Goal: Task Accomplishment & Management: Complete application form

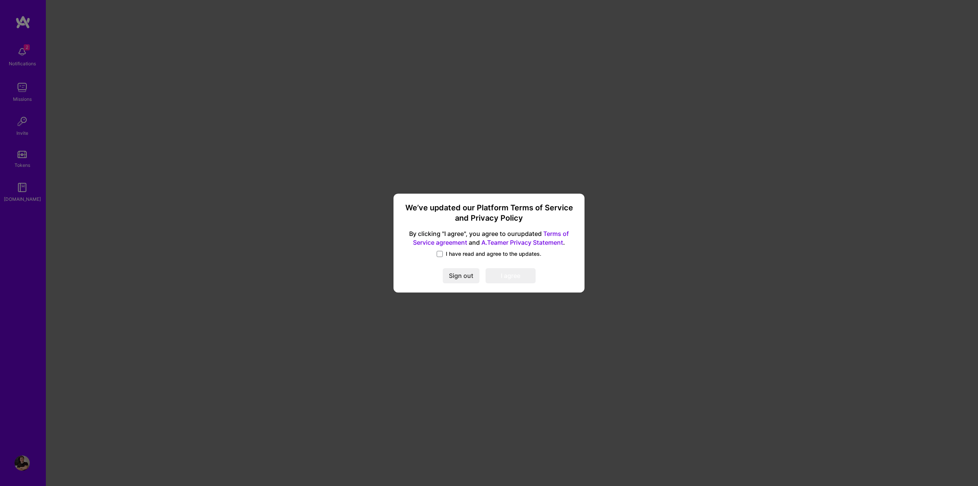
click at [682, 105] on div "We’ve updated our Platform Terms of Service and Privacy Policy By clicking "I a…" at bounding box center [489, 243] width 978 height 486
click at [451, 254] on span "I have read and agree to the updates." at bounding box center [494, 254] width 96 height 8
click at [0, 0] on input "I have read and agree to the updates." at bounding box center [0, 0] width 0 height 0
click at [516, 275] on button "I agree" at bounding box center [511, 276] width 50 height 15
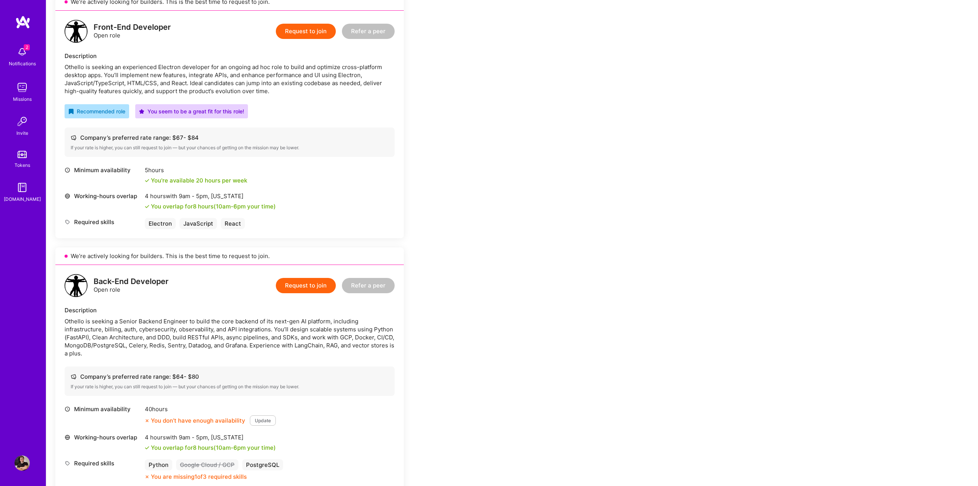
scroll to position [115, 0]
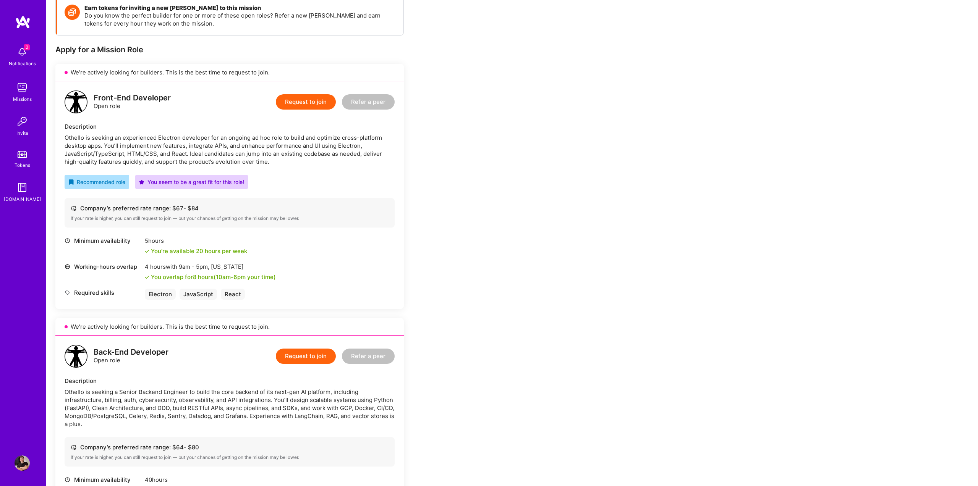
click at [308, 104] on button "Request to join" at bounding box center [306, 101] width 60 height 15
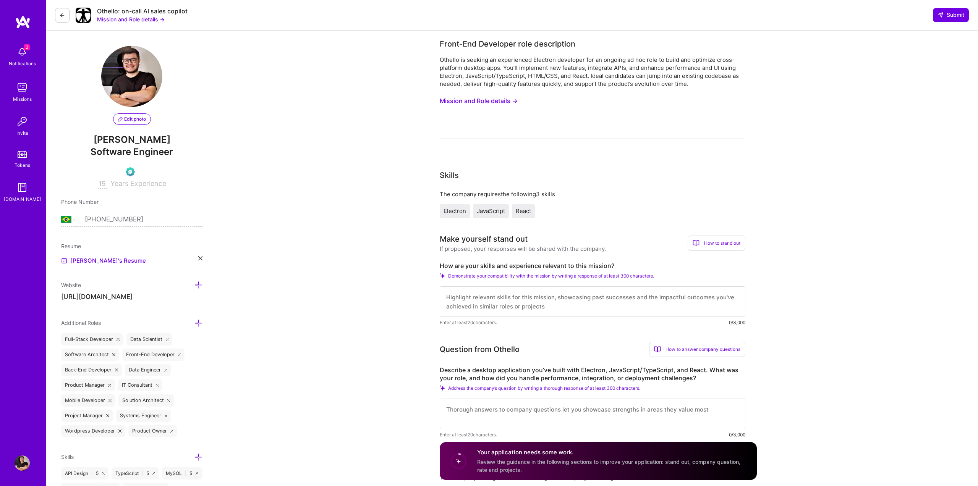
click at [137, 121] on span "Edit photo" at bounding box center [132, 119] width 28 height 7
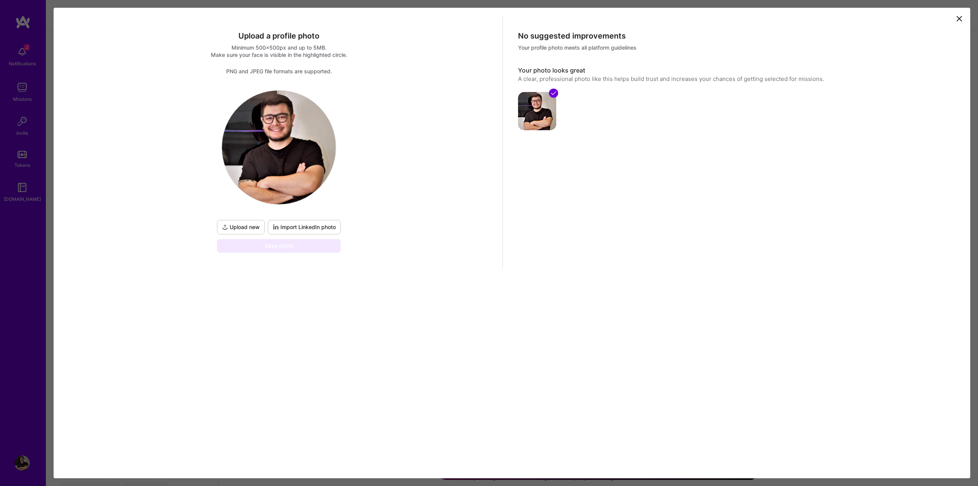
click at [252, 230] on span "Upload new" at bounding box center [241, 228] width 38 height 8
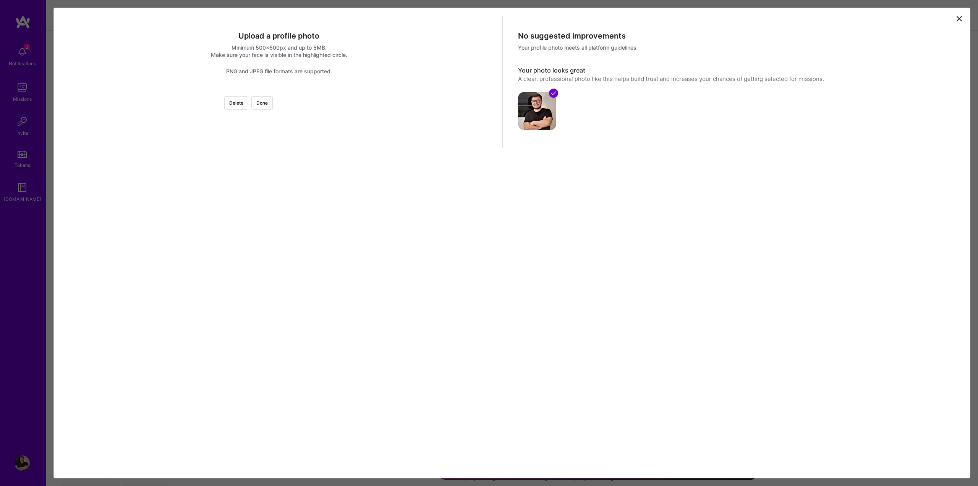
click at [356, 167] on div at bounding box center [368, 179] width 178 height 178
click at [322, 286] on div at bounding box center [368, 197] width 178 height 178
click at [315, 310] on div at bounding box center [368, 230] width 178 height 178
click at [279, 90] on div at bounding box center [279, 90] width 0 height 0
click at [322, 248] on div at bounding box center [363, 256] width 126 height 126
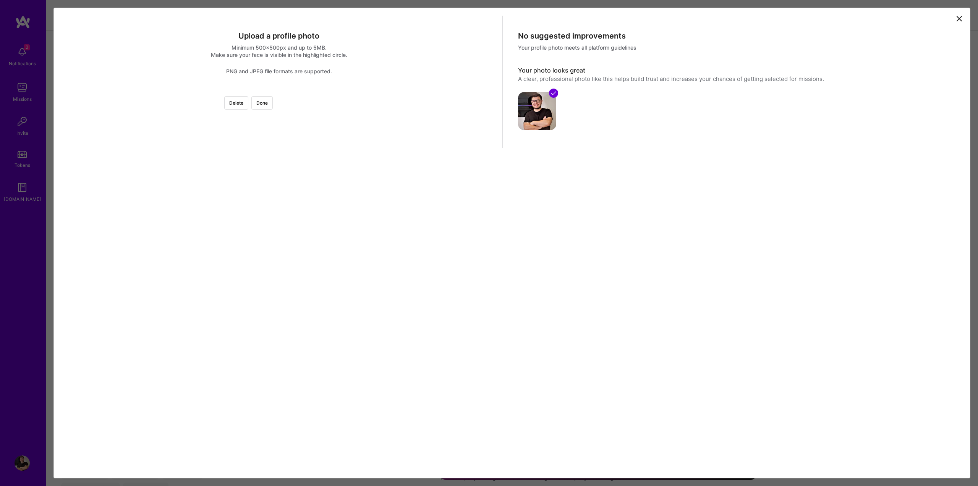
click at [316, 266] on div at bounding box center [363, 256] width 126 height 126
click at [316, 259] on div at bounding box center [363, 249] width 126 height 126
click at [279, 90] on div at bounding box center [279, 90] width 0 height 0
click at [319, 256] on div at bounding box center [362, 258] width 121 height 121
click at [273, 104] on button "Done" at bounding box center [261, 102] width 21 height 13
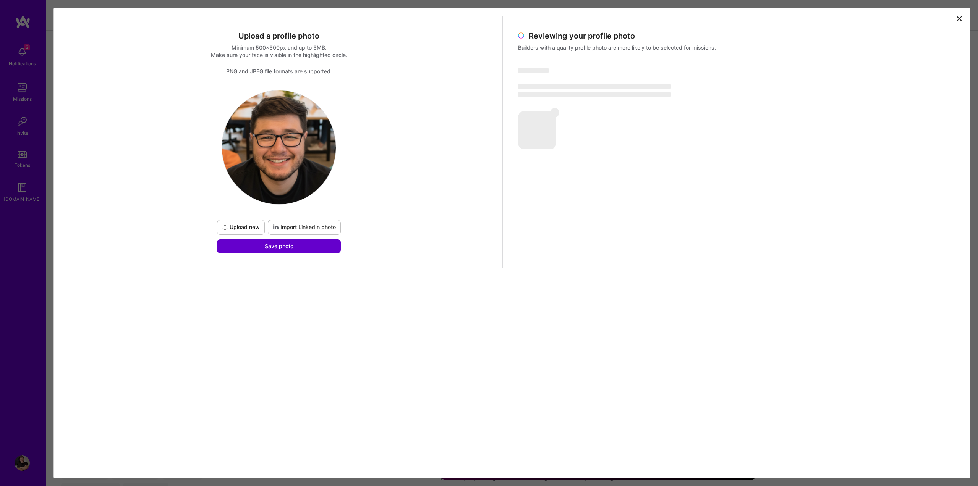
click at [286, 248] on span "Save photo" at bounding box center [279, 247] width 29 height 8
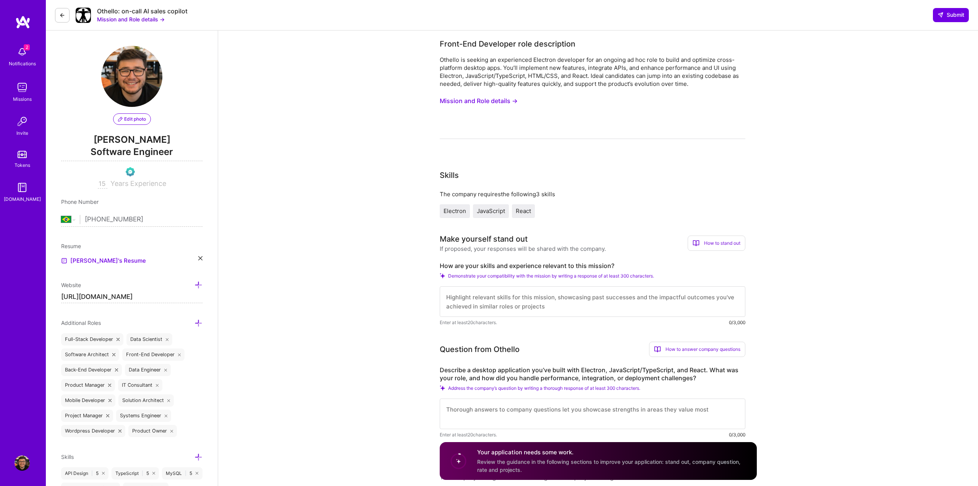
click at [174, 112] on div "Edit photo [PERSON_NAME] Software Engineer 15 Years Experience" at bounding box center [131, 117] width 141 height 143
click at [74, 219] on select "[GEOGRAPHIC_DATA] [GEOGRAPHIC_DATA] [GEOGRAPHIC_DATA] [GEOGRAPHIC_DATA] [US_STA…" at bounding box center [70, 219] width 19 height 9
select select "US"
click at [61, 215] on select "[GEOGRAPHIC_DATA] [GEOGRAPHIC_DATA] [GEOGRAPHIC_DATA] [GEOGRAPHIC_DATA] [US_STA…" at bounding box center [70, 219] width 19 height 9
click at [156, 228] on input "tel" at bounding box center [144, 220] width 118 height 22
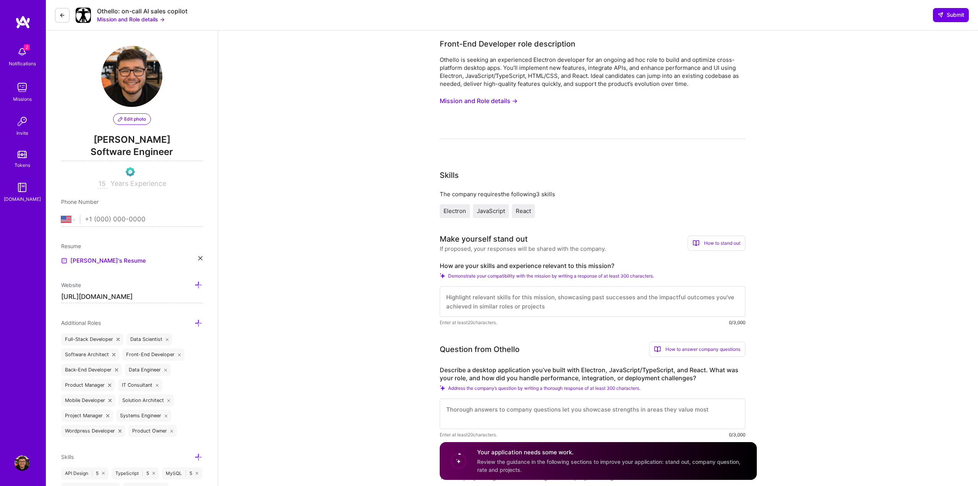
click at [157, 218] on input "tel" at bounding box center [144, 220] width 118 height 22
click at [162, 225] on input "[PHONE_NUMBER]" at bounding box center [144, 220] width 118 height 22
drag, startPoint x: 119, startPoint y: 221, endPoint x: 178, endPoint y: 221, distance: 59.6
click at [162, 222] on input "[PHONE_NUMBER]" at bounding box center [144, 220] width 118 height 22
type input "[PHONE_NUMBER]"
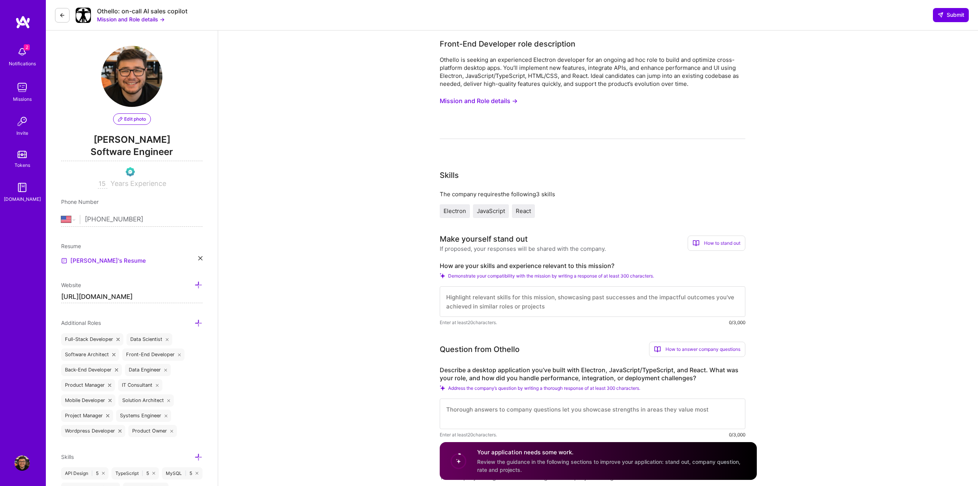
click at [97, 260] on link "[PERSON_NAME]'s Resume" at bounding box center [103, 260] width 85 height 9
click at [201, 258] on icon at bounding box center [200, 258] width 4 height 4
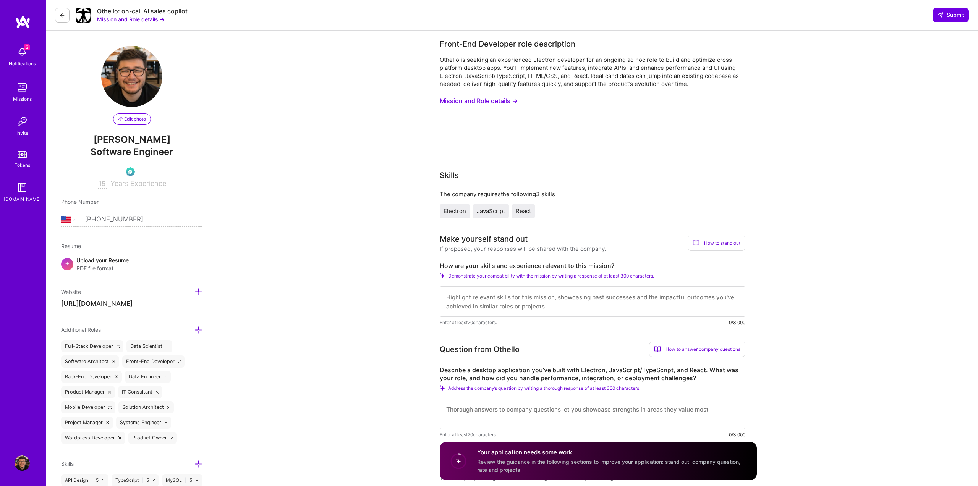
click at [103, 259] on div "Upload your Resume PDF file format" at bounding box center [102, 264] width 52 height 16
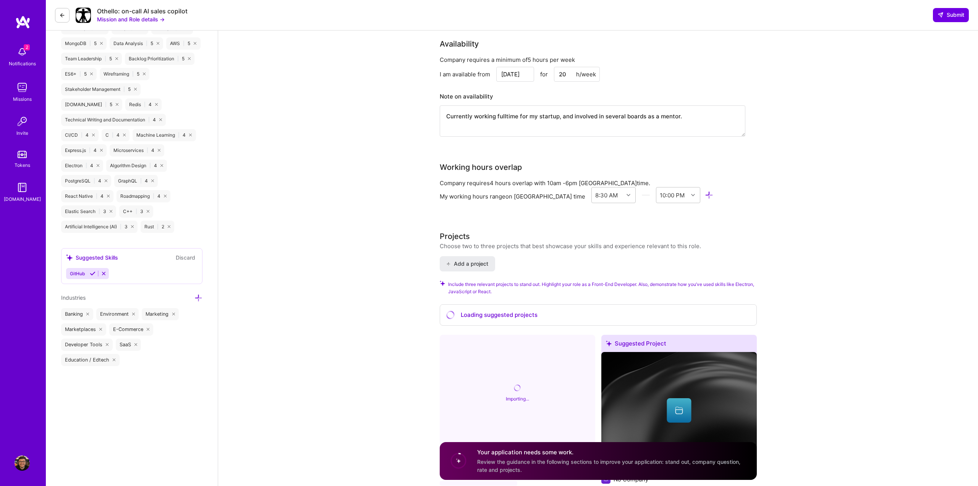
scroll to position [760, 0]
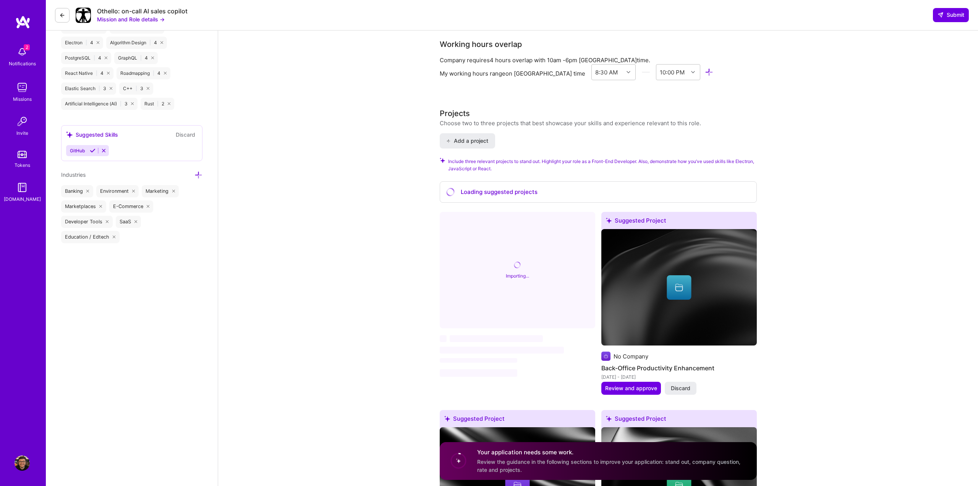
click at [93, 149] on icon at bounding box center [93, 151] width 6 height 6
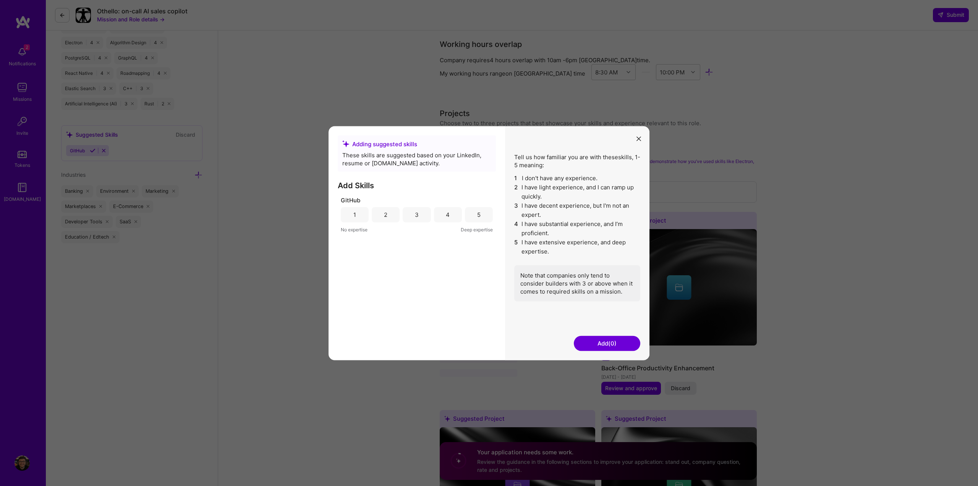
click at [480, 207] on div "5" at bounding box center [479, 214] width 28 height 15
click at [625, 339] on button "Add (1)" at bounding box center [607, 343] width 66 height 15
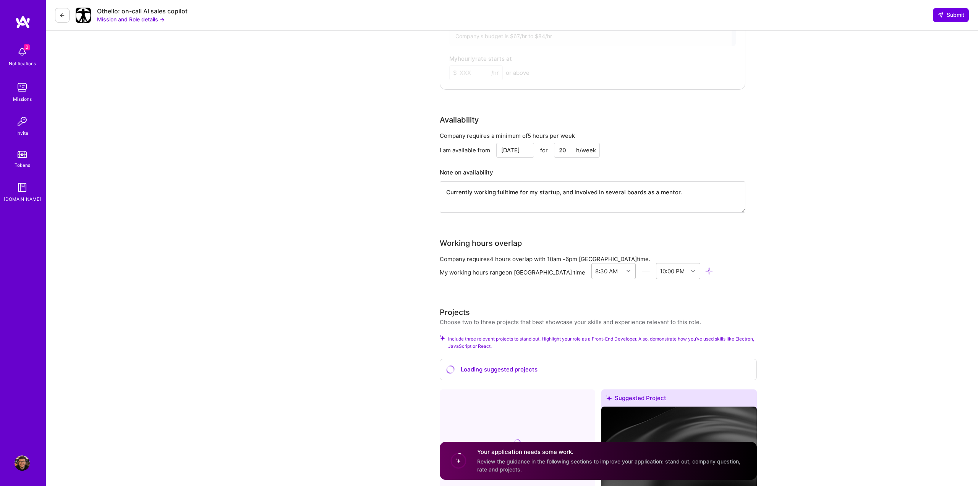
scroll to position [495, 0]
click at [570, 151] on input "20" at bounding box center [577, 152] width 46 height 15
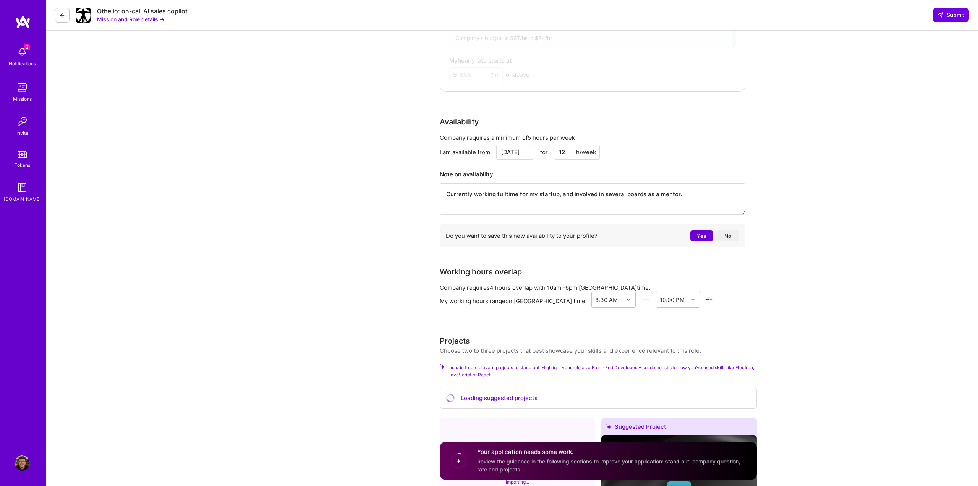
drag, startPoint x: 535, startPoint y: 151, endPoint x: 528, endPoint y: 152, distance: 7.3
click at [535, 151] on div "[DATE] for 12 h/week" at bounding box center [548, 152] width 104 height 15
type input "15"
click at [518, 206] on textarea "Currently working fulltime for my startup, and involved in several boards as a …" at bounding box center [593, 198] width 306 height 31
drag, startPoint x: 560, startPoint y: 196, endPoint x: 680, endPoint y: 195, distance: 119.6
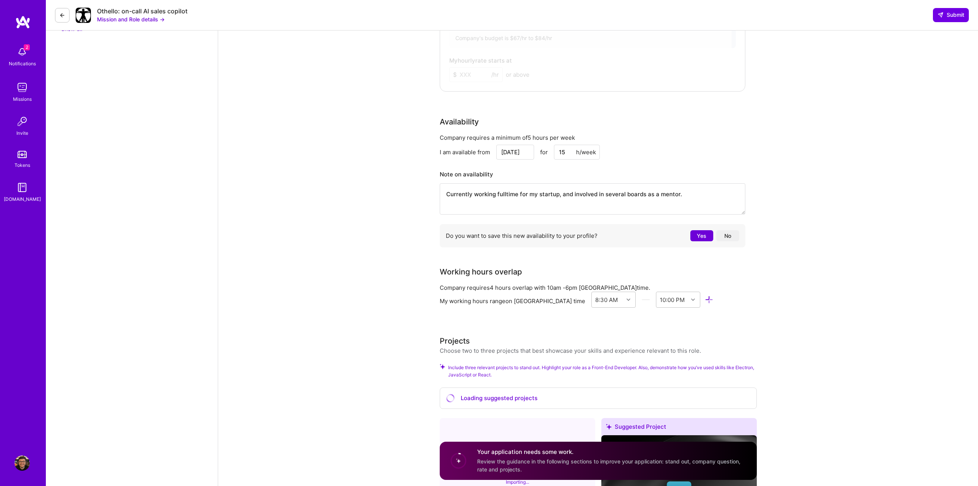
click at [670, 195] on textarea "Currently working fulltime for my startup, and involved in several boards as a …" at bounding box center [593, 198] width 306 height 31
click at [692, 195] on textarea "Currently working fulltime for my startup, and involved in several boards as a …" at bounding box center [593, 198] width 306 height 31
drag, startPoint x: 571, startPoint y: 194, endPoint x: 561, endPoint y: 195, distance: 10.0
click at [561, 195] on textarea "Currently working fulltime for my startup, and involved in several boards as a …" at bounding box center [593, 198] width 306 height 31
click at [562, 195] on textarea "Currently working fulltime for my startup, but willing to pull extra hours, max…" at bounding box center [593, 198] width 306 height 31
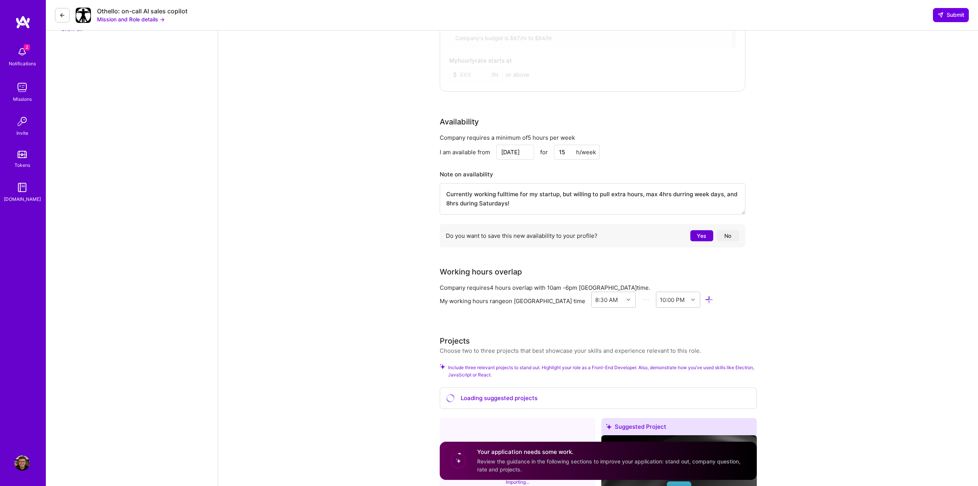
drag, startPoint x: 558, startPoint y: 195, endPoint x: 571, endPoint y: 210, distance: 19.8
click at [558, 196] on textarea "Currently working fulltime for my startup, but willing to pull extra hours, max…" at bounding box center [593, 198] width 306 height 31
click at [634, 208] on textarea "Currently working fulltime for my startup, but I'm a recently turned dad and am…" at bounding box center [593, 198] width 306 height 31
click at [460, 205] on textarea "Currently working fulltime for my startup, but I'm a recently turned dad and am…" at bounding box center [593, 198] width 306 height 31
click at [472, 204] on textarea "Currently working fulltime for my startup, but I'm a recently turned dad and am…" at bounding box center [593, 198] width 306 height 31
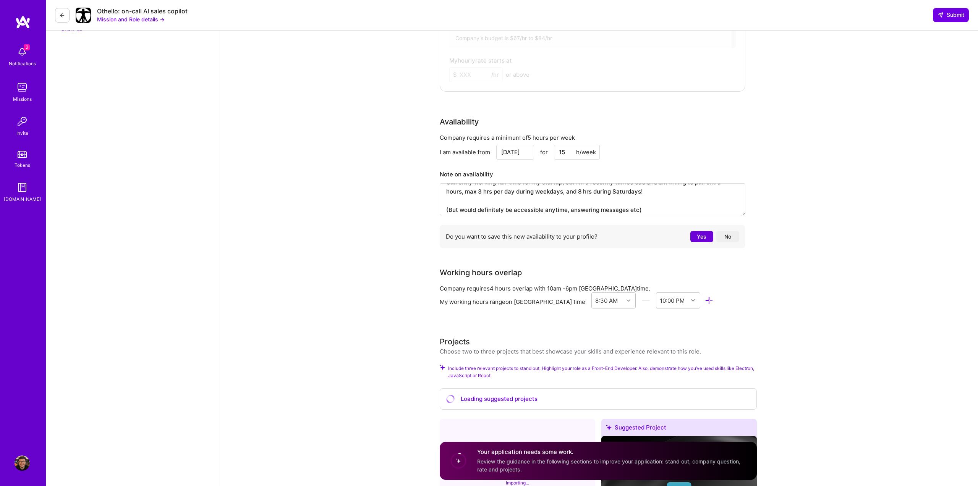
scroll to position [0, 0]
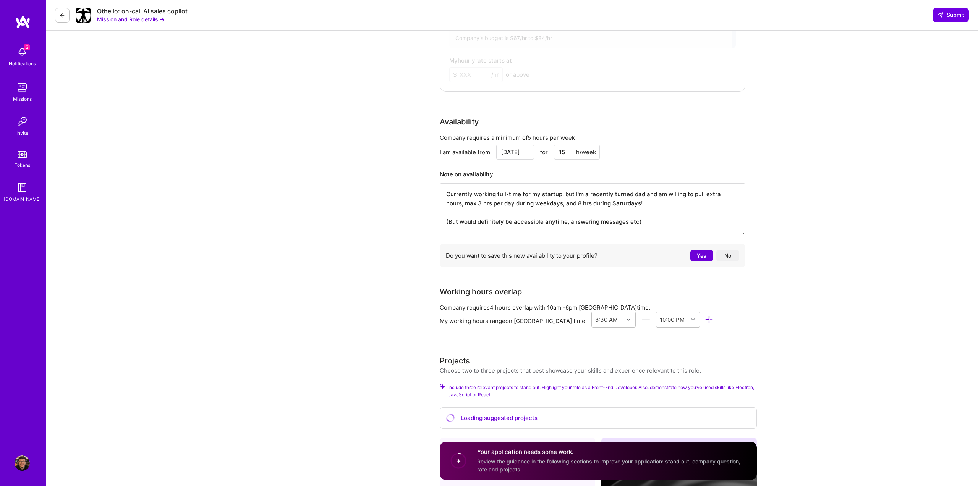
drag, startPoint x: 742, startPoint y: 214, endPoint x: 736, endPoint y: 236, distance: 22.4
click at [736, 235] on textarea "Currently working full-time for my startup, but I'm a recently turned dad and a…" at bounding box center [593, 208] width 306 height 51
type textarea "Currently working full-time for my startup, but I'm a recently turned dad and a…"
drag, startPoint x: 497, startPoint y: 259, endPoint x: 637, endPoint y: 262, distance: 139.9
click at [625, 261] on div "Do you want to save this new availability to your profile? Yes No" at bounding box center [593, 258] width 306 height 23
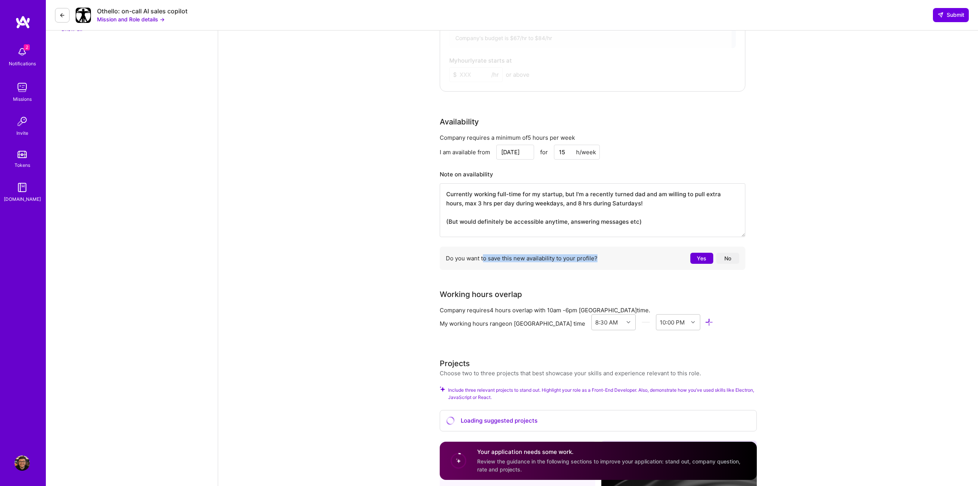
click at [698, 258] on button "Yes" at bounding box center [701, 258] width 23 height 11
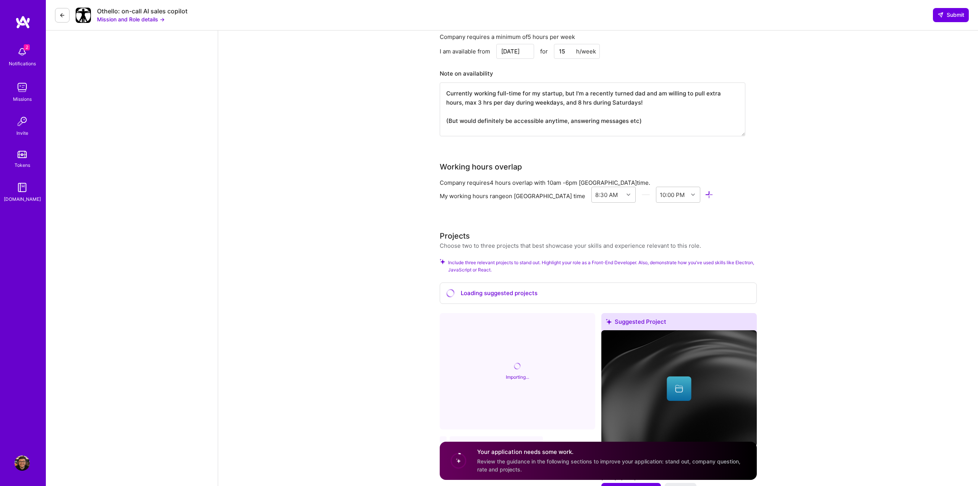
scroll to position [597, 0]
drag, startPoint x: 437, startPoint y: 196, endPoint x: 530, endPoint y: 204, distance: 93.6
click at [523, 204] on div "Front-End Developer role description Othello is seeking an experienced Electron…" at bounding box center [598, 296] width 760 height 1727
click at [624, 195] on div at bounding box center [630, 194] width 12 height 10
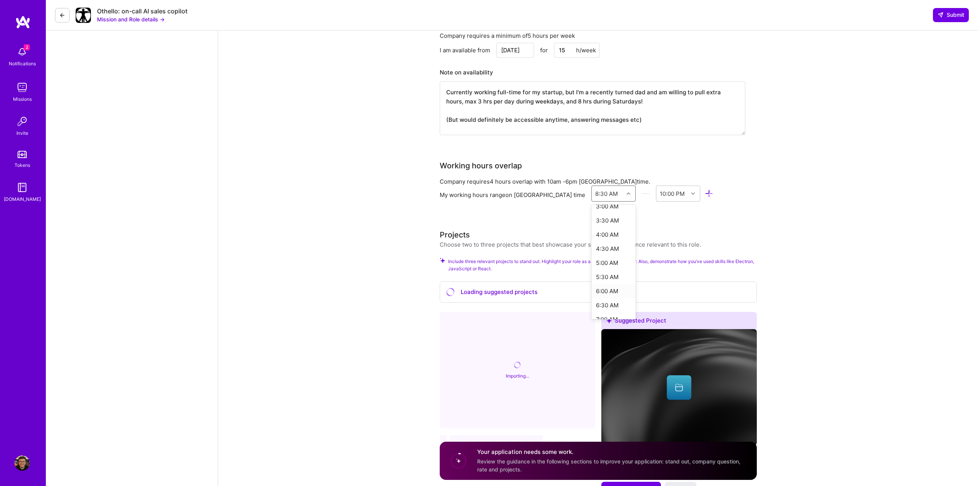
click at [591, 290] on div "6:00 AM" at bounding box center [613, 291] width 45 height 14
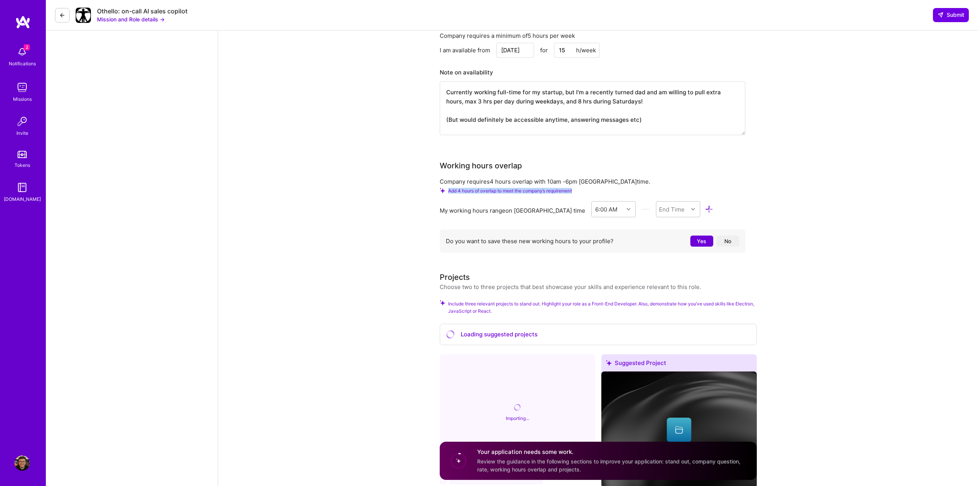
drag, startPoint x: 448, startPoint y: 191, endPoint x: 578, endPoint y: 190, distance: 130.3
click at [578, 190] on div "Add 4 hours of overlap to meet the company’s requirement" at bounding box center [593, 191] width 306 height 6
click at [473, 189] on span "Add 4 hours of overlap to meet the company’s requirement" at bounding box center [510, 191] width 124 height 6
click at [441, 190] on icon at bounding box center [442, 190] width 5 height 5
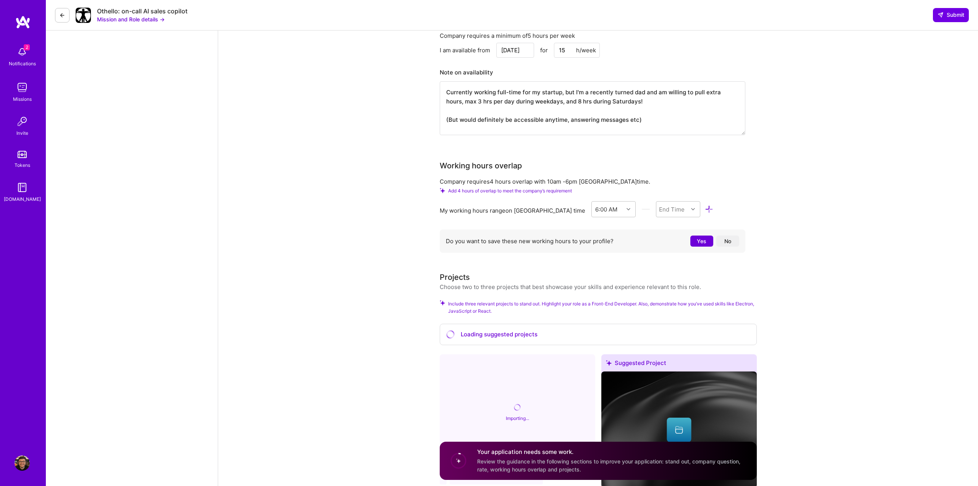
click at [556, 193] on span "Add 4 hours of overlap to meet the company’s requirement" at bounding box center [510, 191] width 124 height 6
drag, startPoint x: 440, startPoint y: 183, endPoint x: 560, endPoint y: 183, distance: 120.4
click at [560, 183] on div "Company requires 4 hours overlap with 10am - 6pm [GEOGRAPHIC_DATA] time." at bounding box center [593, 182] width 306 height 8
click at [627, 209] on icon at bounding box center [629, 209] width 4 height 4
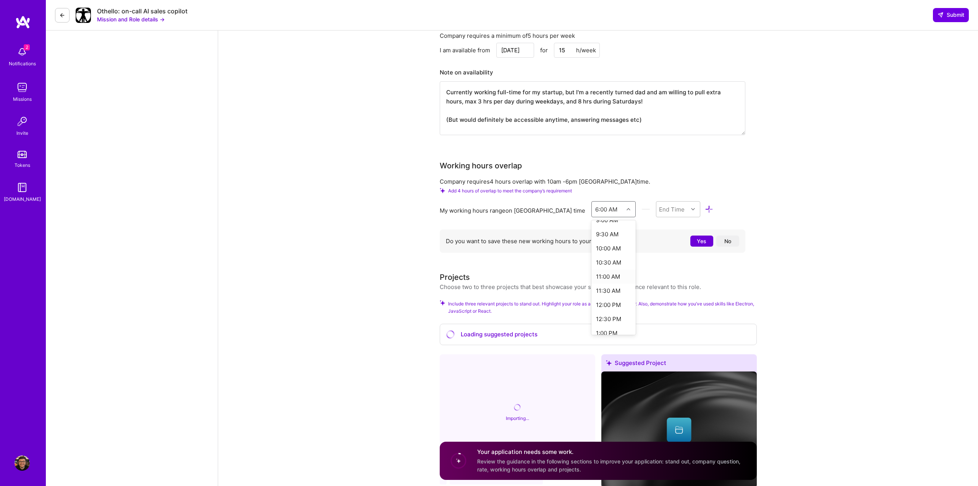
scroll to position [267, 0]
click at [591, 243] on div "10:00 AM" at bounding box center [613, 244] width 45 height 14
click at [659, 210] on div "End Time" at bounding box center [672, 209] width 26 height 8
click at [656, 288] on div "4:00 PM" at bounding box center [678, 287] width 45 height 14
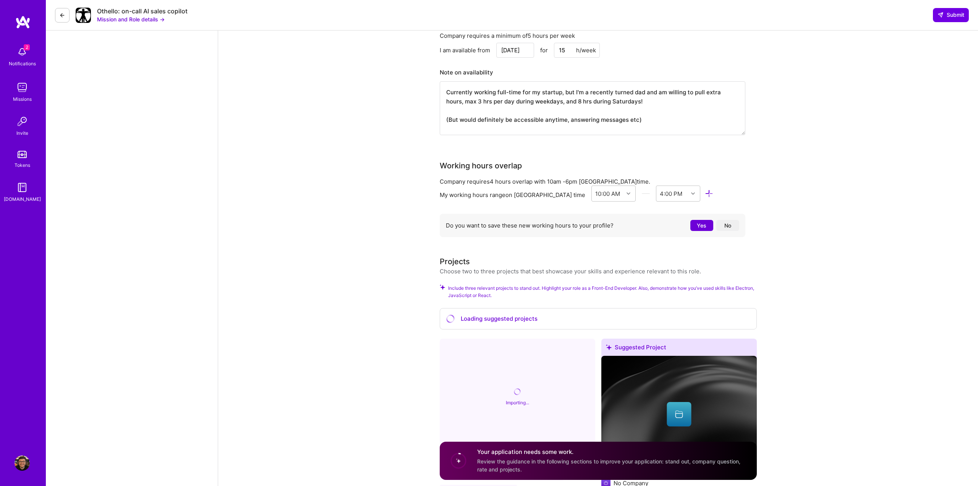
click at [705, 194] on icon at bounding box center [709, 193] width 9 height 9
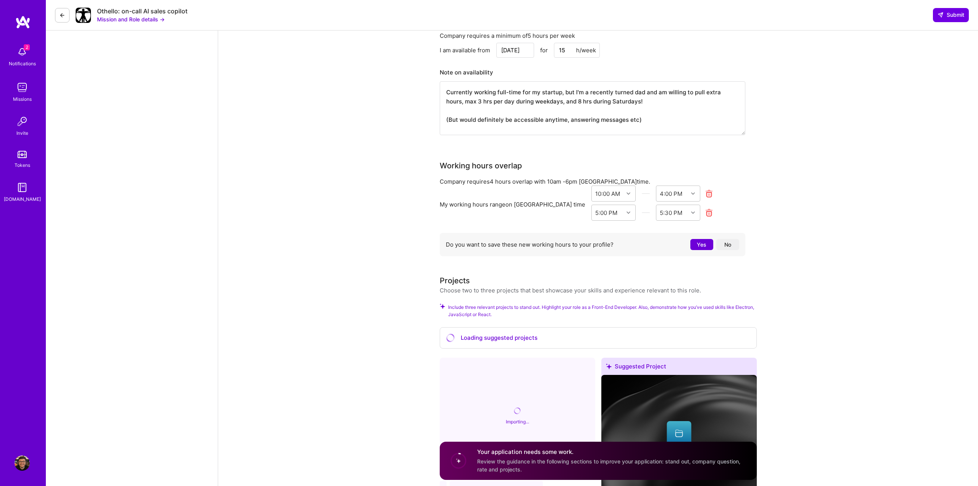
click at [705, 212] on icon at bounding box center [709, 213] width 9 height 9
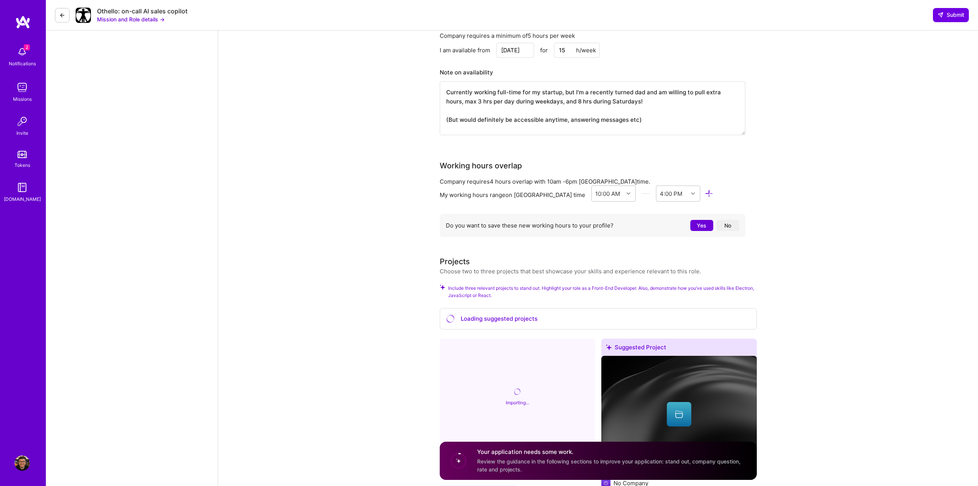
click at [700, 227] on button "Yes" at bounding box center [701, 225] width 23 height 11
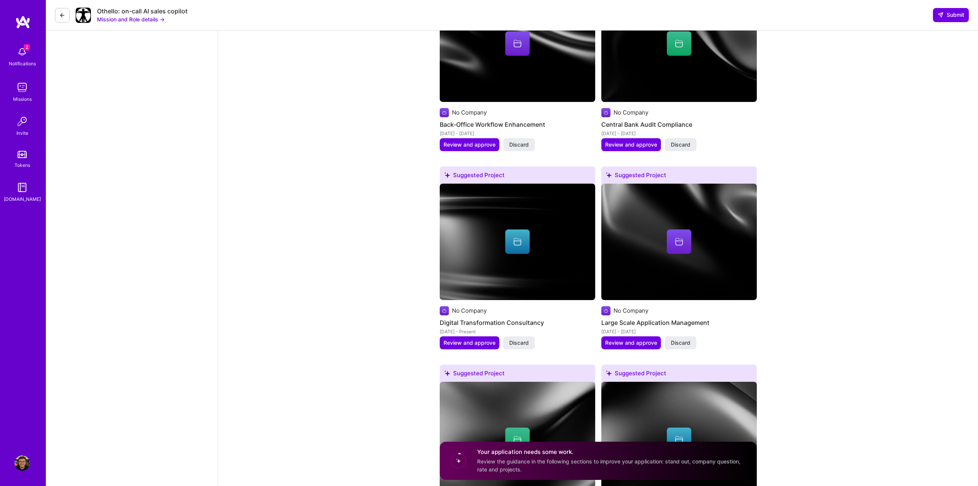
scroll to position [1215, 0]
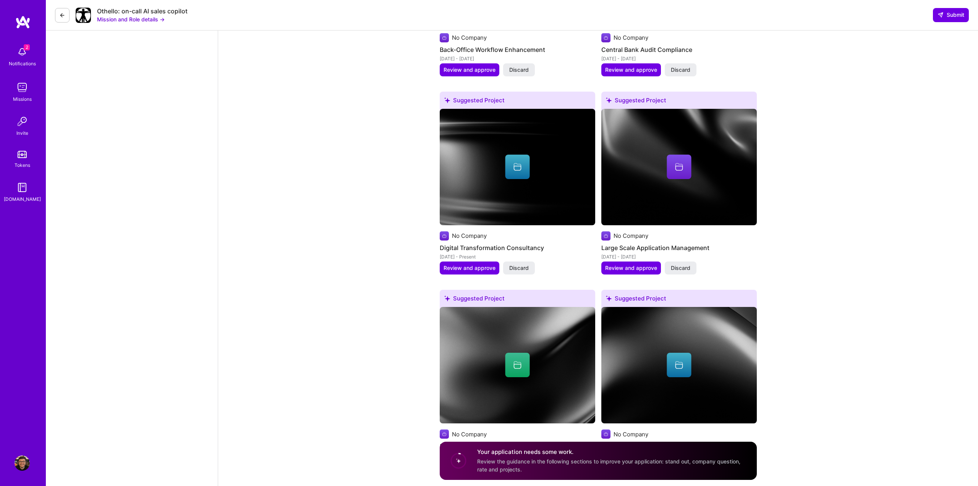
click at [515, 167] on icon at bounding box center [517, 166] width 9 height 9
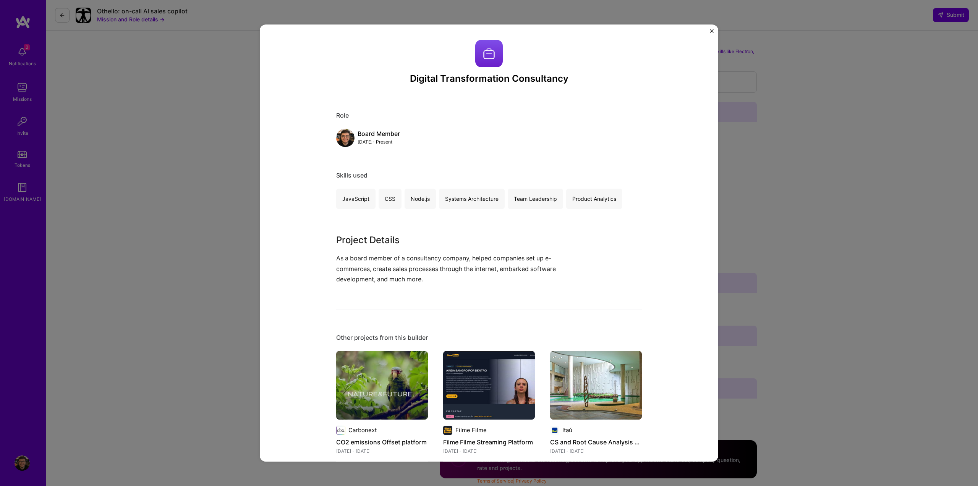
scroll to position [1073, 0]
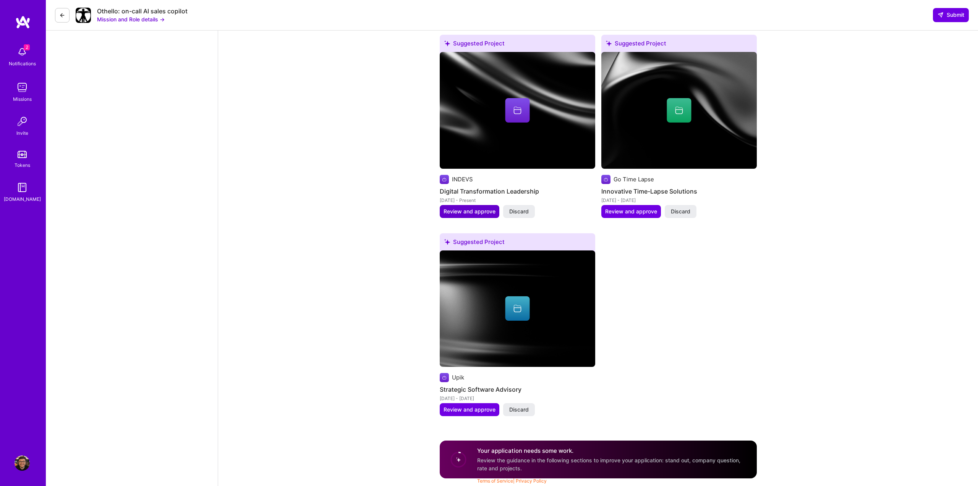
click at [467, 212] on span "Review and approve" at bounding box center [470, 212] width 52 height 8
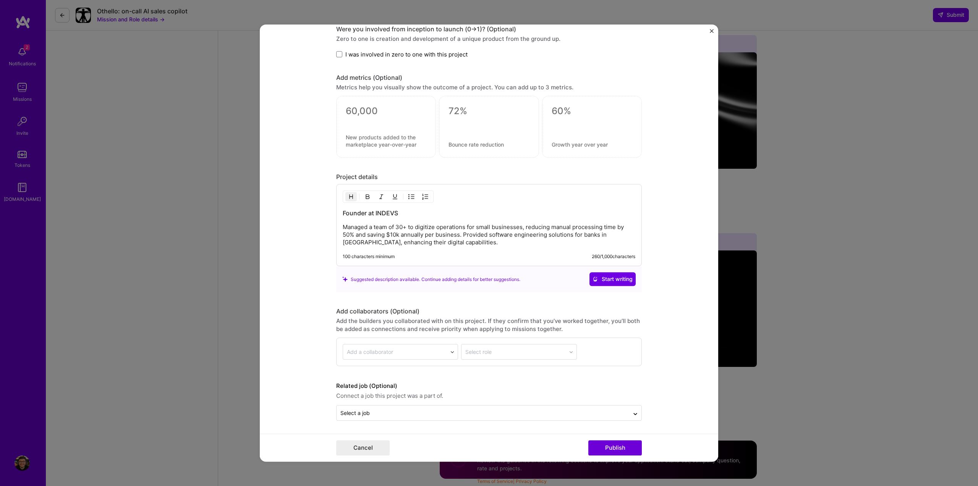
scroll to position [648, 0]
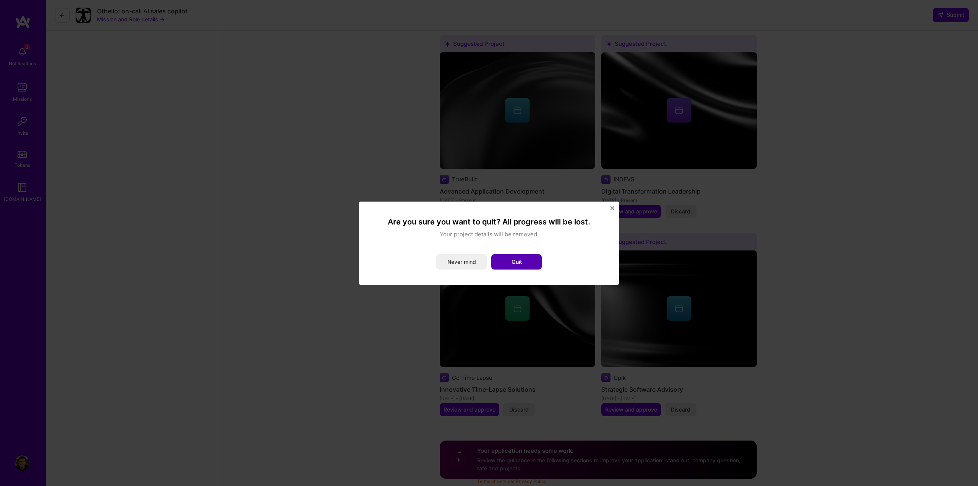
click at [522, 264] on button "Quit" at bounding box center [516, 261] width 50 height 15
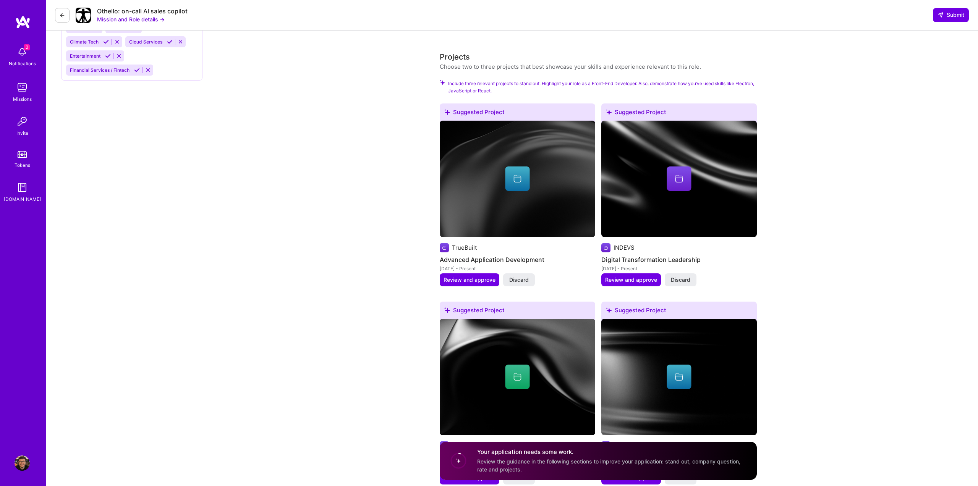
scroll to position [802, 0]
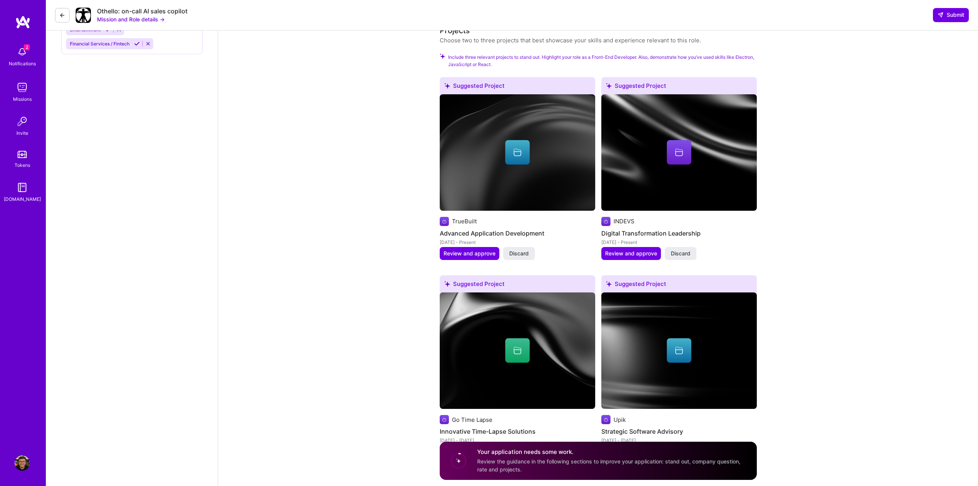
click at [620, 237] on h4 "Digital Transformation Leadership" at bounding box center [678, 233] width 155 height 10
click at [621, 253] on span "Review and approve" at bounding box center [631, 254] width 52 height 8
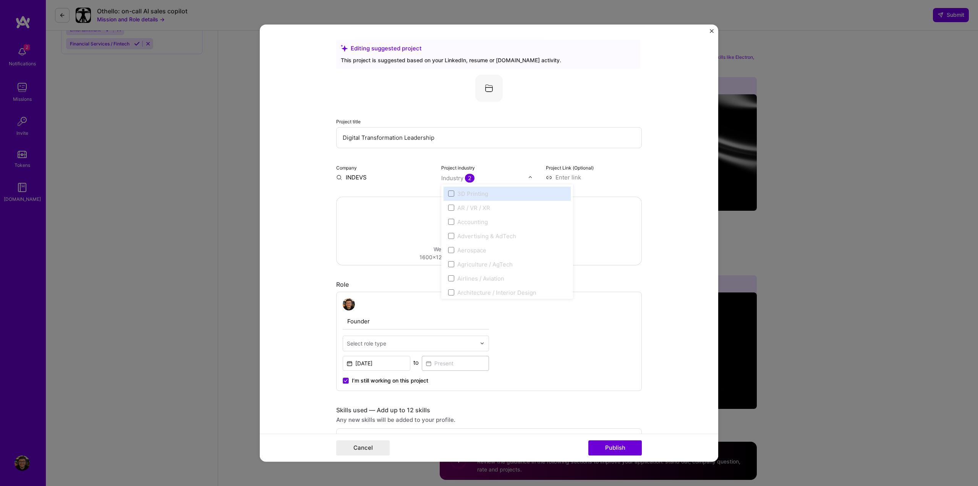
click at [528, 179] on img at bounding box center [530, 177] width 5 height 5
click at [685, 235] on form "Editing suggested project This project is suggested based on your LinkedIn, res…" at bounding box center [489, 243] width 458 height 438
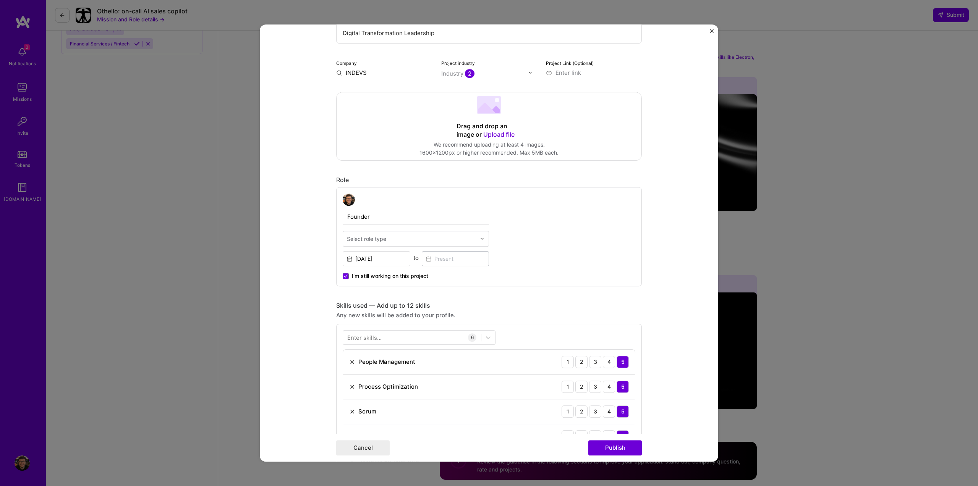
scroll to position [192, 0]
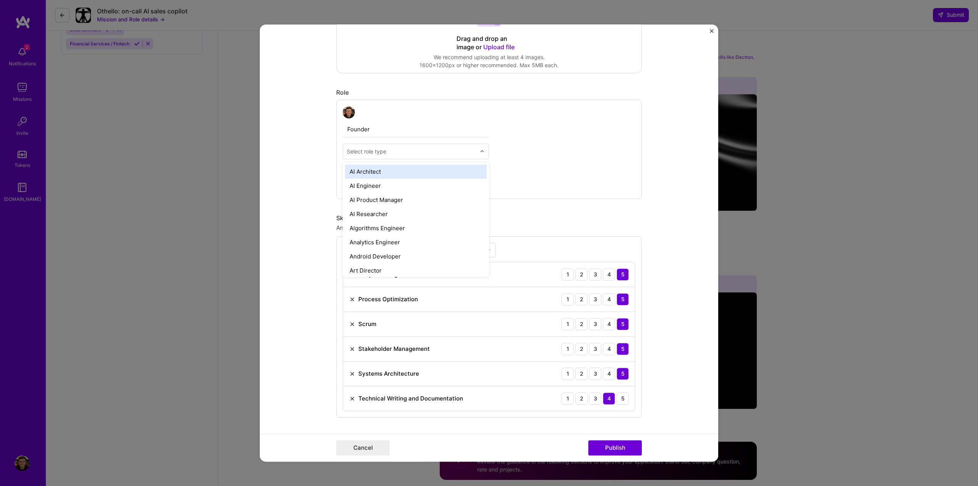
click at [441, 150] on input "text" at bounding box center [411, 151] width 129 height 8
type input "c"
type input "d"
type input "ceo"
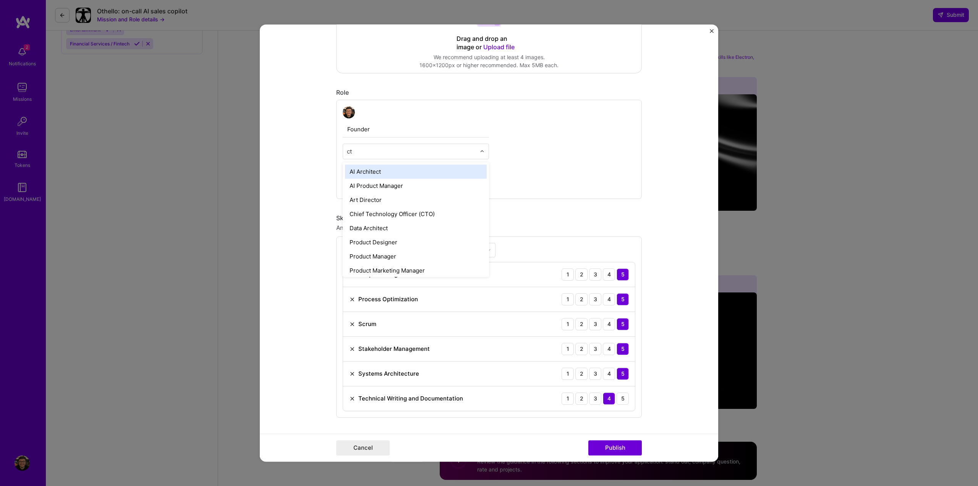
type input "cto"
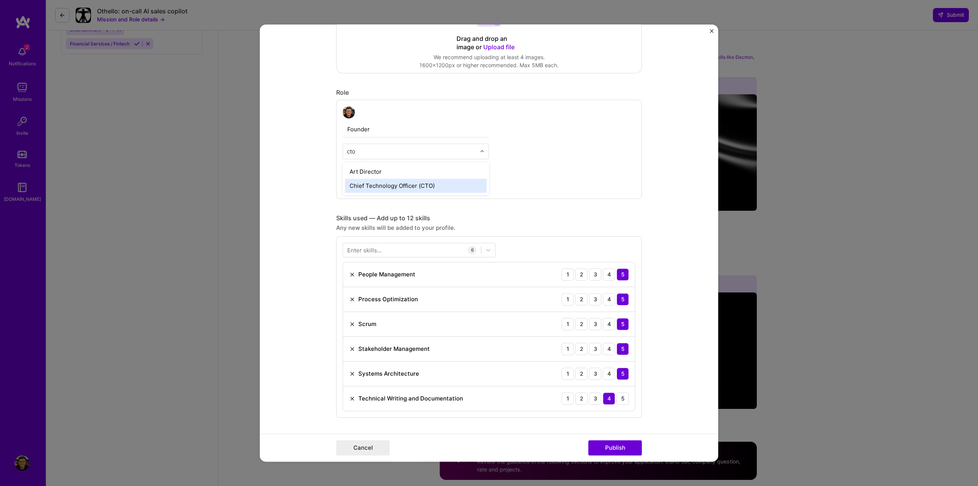
click at [439, 187] on div "Chief Technology Officer (CTO)" at bounding box center [416, 186] width 142 height 14
click at [411, 188] on span "I’m still working on this project" at bounding box center [390, 189] width 76 height 8
click at [0, 0] on input "I’m still working on this project" at bounding box center [0, 0] width 0 height 0
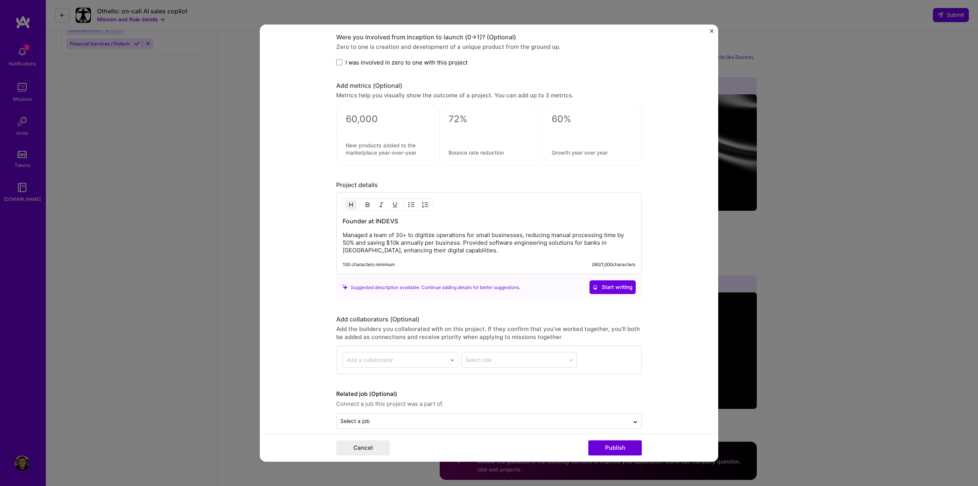
scroll to position [648, 0]
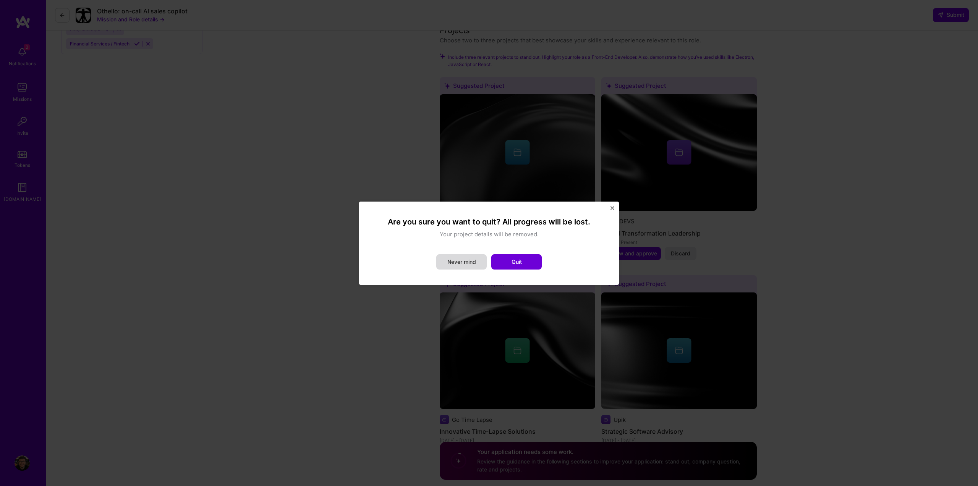
click at [449, 262] on button "Never mind" at bounding box center [461, 261] width 50 height 15
click at [525, 265] on button "Quit" at bounding box center [516, 261] width 50 height 15
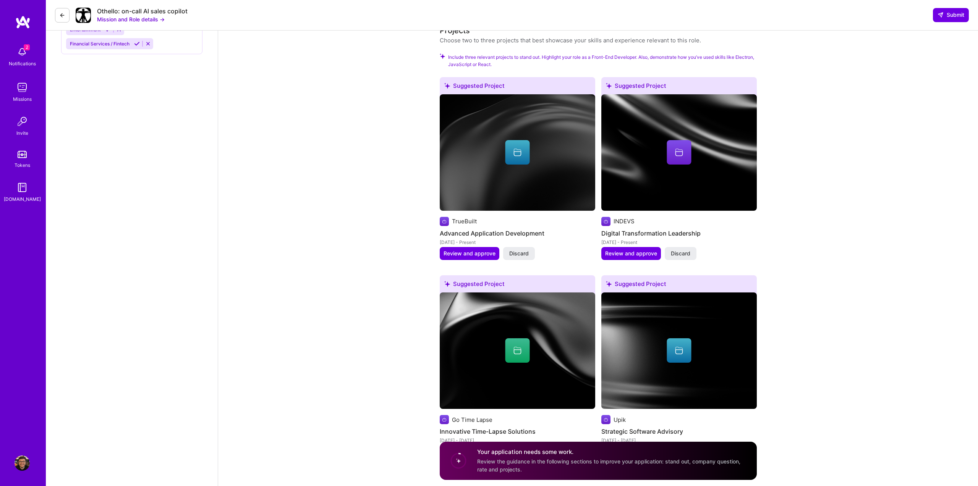
scroll to position [844, 0]
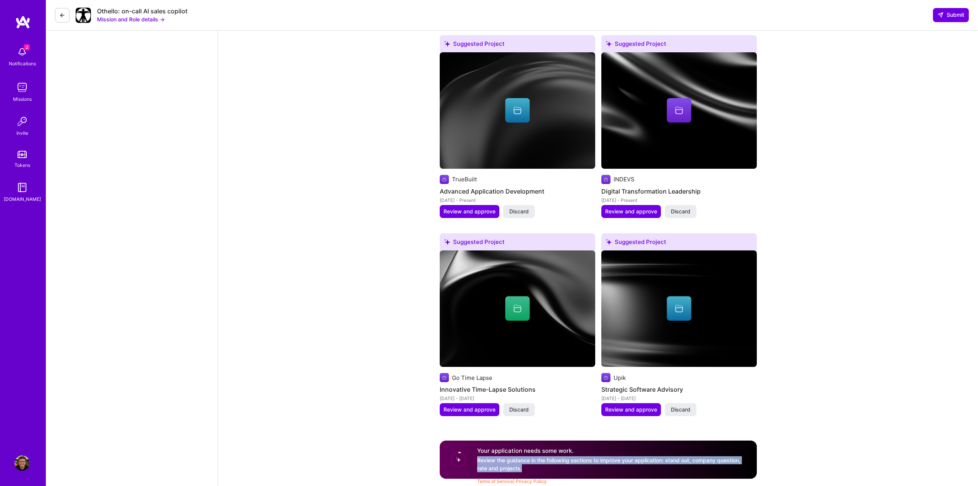
drag, startPoint x: 475, startPoint y: 460, endPoint x: 545, endPoint y: 466, distance: 69.8
click at [543, 467] on div "Your application needs some work. Review the guidance in the following sections…" at bounding box center [598, 460] width 317 height 38
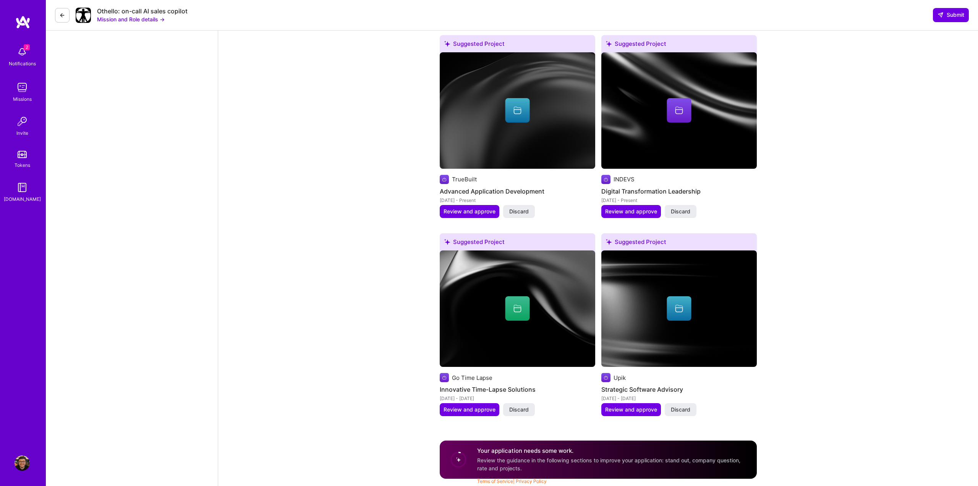
click at [567, 420] on div "Suggested Project Go Time Lapse Innovative Time-Lapse Solutions [DATE] - [DATE]…" at bounding box center [517, 329] width 155 height 192
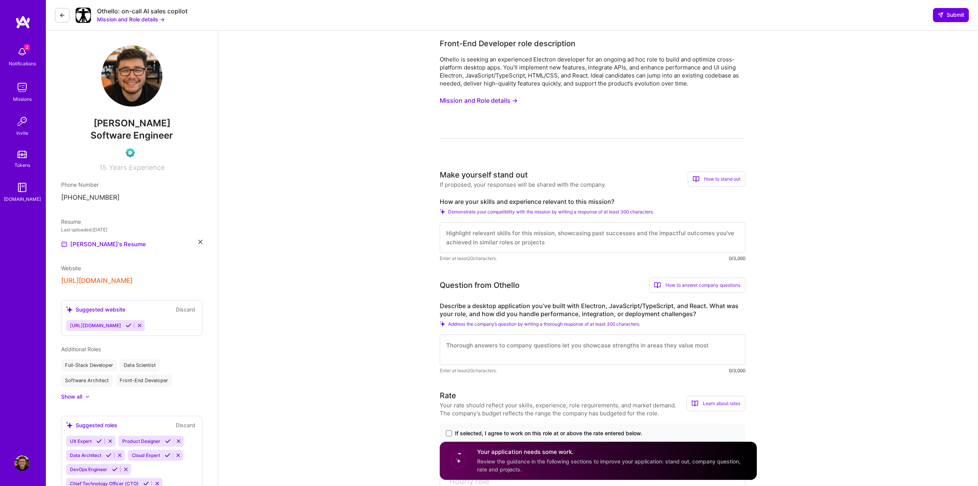
scroll to position [1, 0]
click at [500, 239] on textarea at bounding box center [593, 237] width 306 height 31
drag, startPoint x: 449, startPoint y: 211, endPoint x: 534, endPoint y: 236, distance: 88.7
click at [534, 236] on div "How are your skills and experience relevant to this mission? Demonstrate your c…" at bounding box center [593, 230] width 306 height 65
click at [560, 241] on textarea at bounding box center [593, 237] width 306 height 31
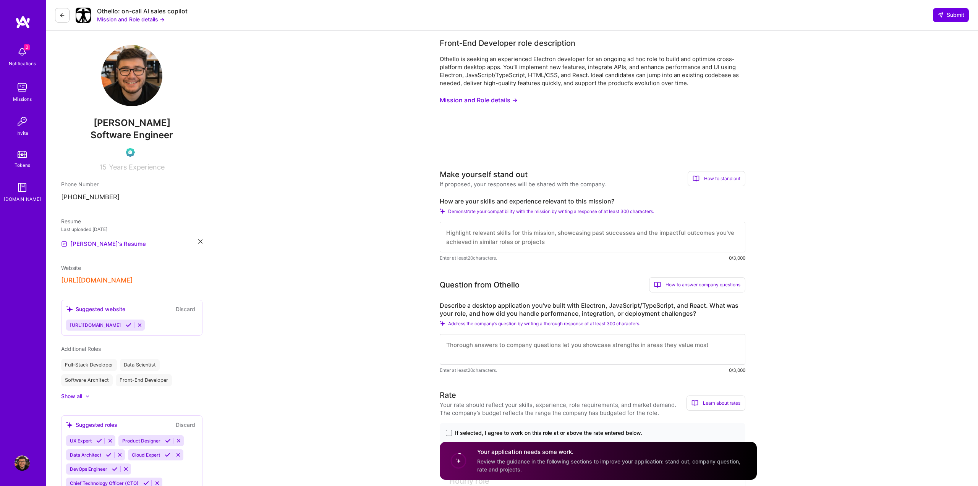
click at [475, 101] on button "Mission and Role details →" at bounding box center [479, 100] width 78 height 14
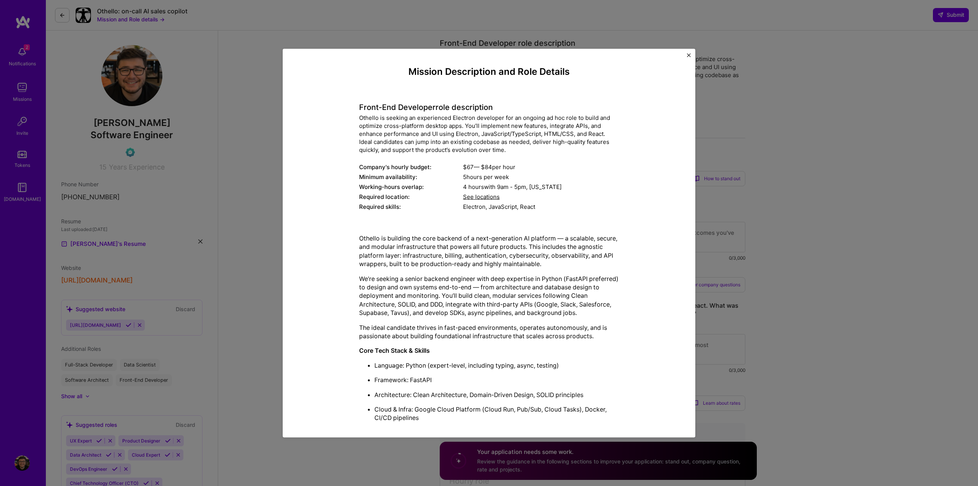
click at [456, 233] on div "Othello is building the core backend of a next-generation AI platform — a scala…" at bounding box center [489, 400] width 260 height 344
drag, startPoint x: 359, startPoint y: 107, endPoint x: 392, endPoint y: 206, distance: 103.5
click at [377, 157] on div "Front-End Developer role description Othello is seeking an experienced Electron…" at bounding box center [489, 152] width 260 height 120
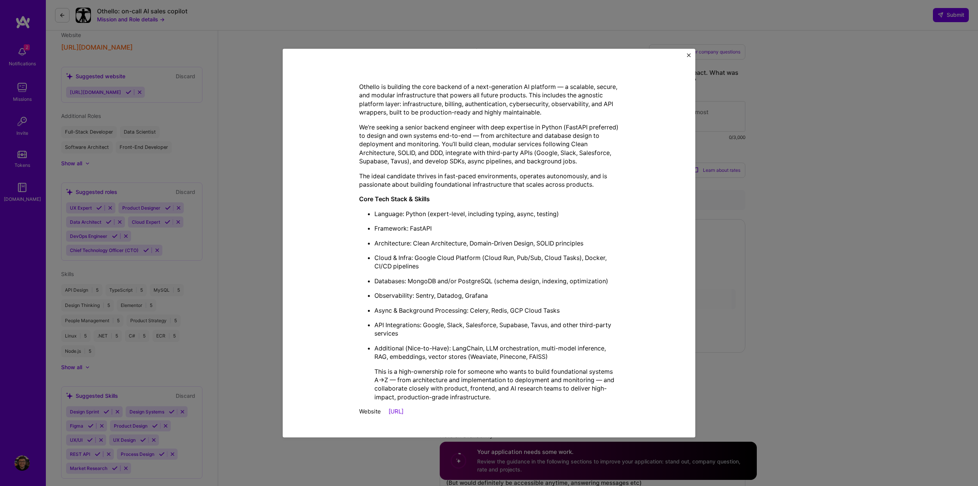
scroll to position [234, 0]
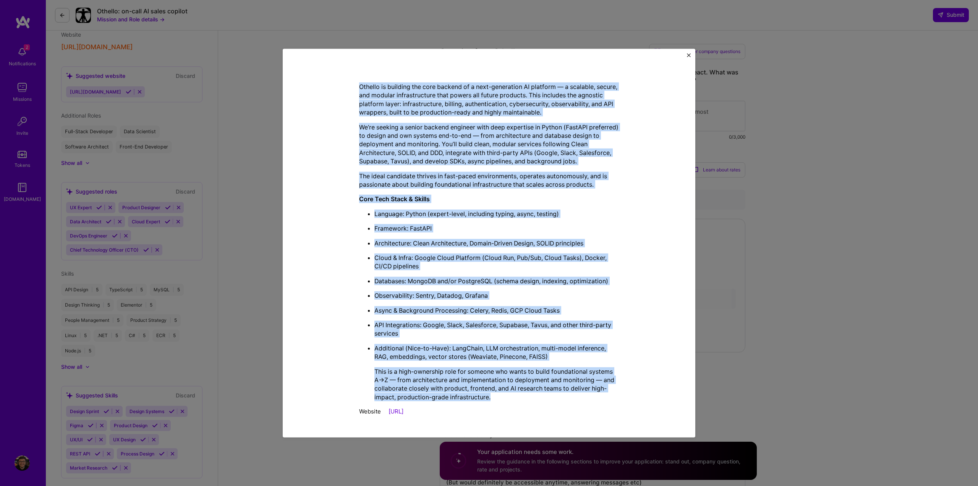
click at [497, 397] on p "This is a high-ownership role for someone who wants to build foundational syste…" at bounding box center [496, 384] width 245 height 34
copy div "Lorem-Ips Dolorsita cons adipiscinge Seddoei te incidid ut laboreetdol Magnaali…"
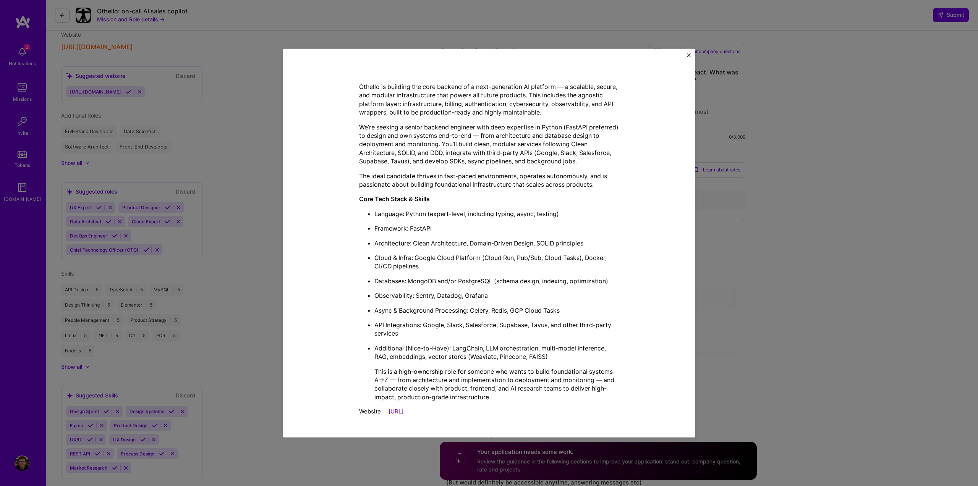
click at [730, 249] on div "Mission Description and Role Details Front-End Developer role description Othel…" at bounding box center [489, 243] width 978 height 486
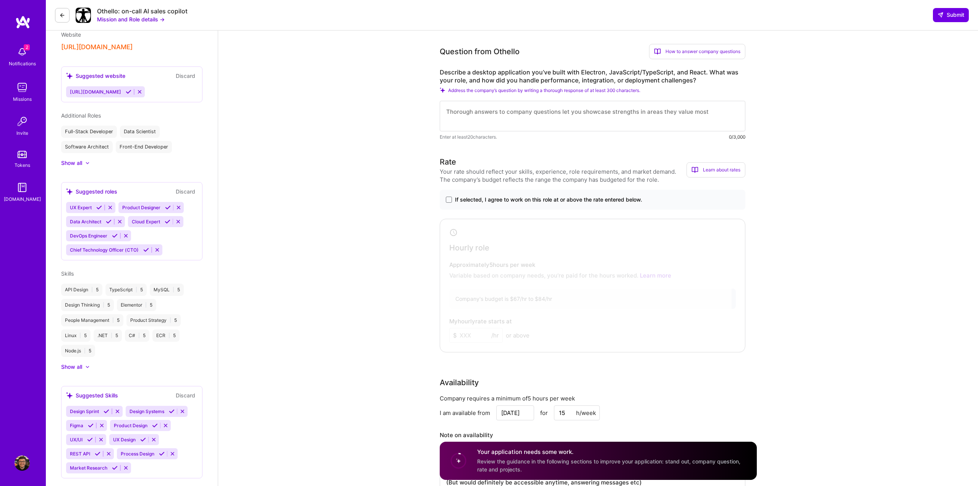
scroll to position [0, 0]
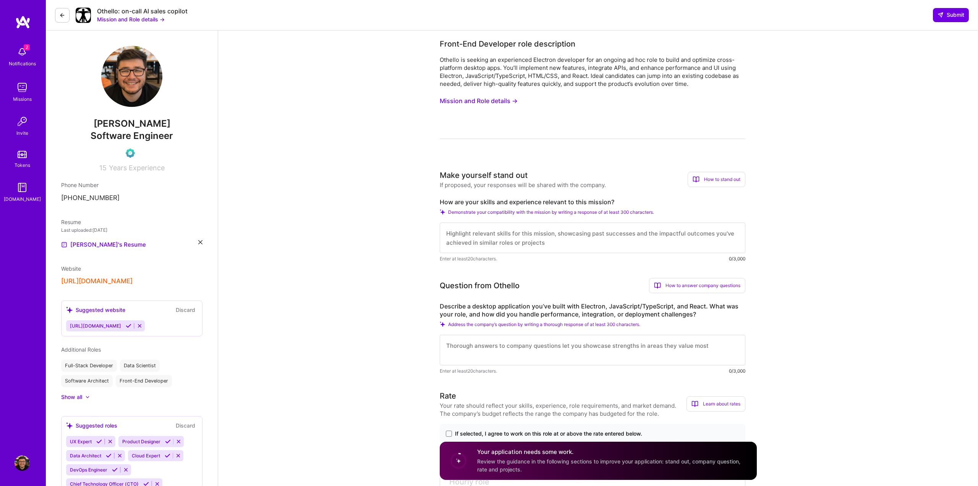
click at [486, 99] on button "Mission and Role details →" at bounding box center [479, 101] width 78 height 14
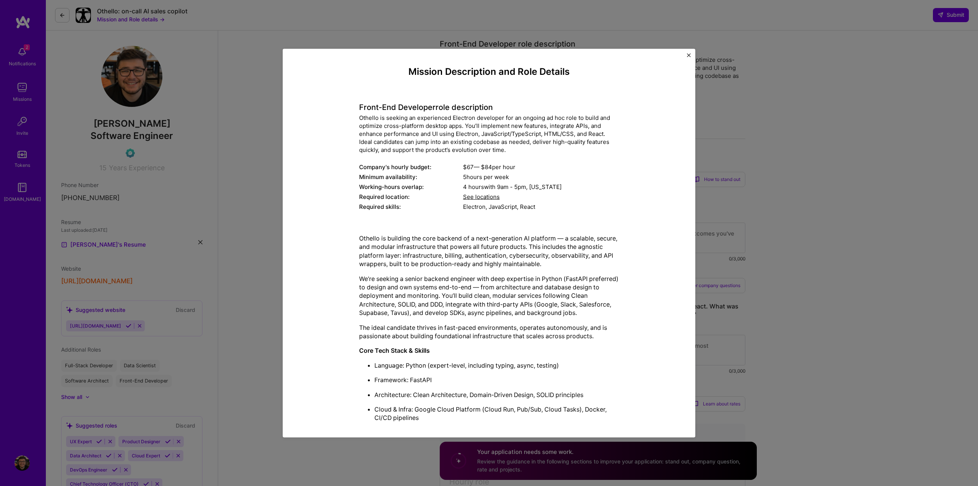
click at [357, 139] on div "Mission Description and Role Details Front-End Developer role description Othel…" at bounding box center [488, 319] width 377 height 506
click at [399, 131] on div "Othello is seeking an experienced Electron developer for an ongoing ad hoc role…" at bounding box center [489, 134] width 260 height 40
